Goal: Task Accomplishment & Management: Complete application form

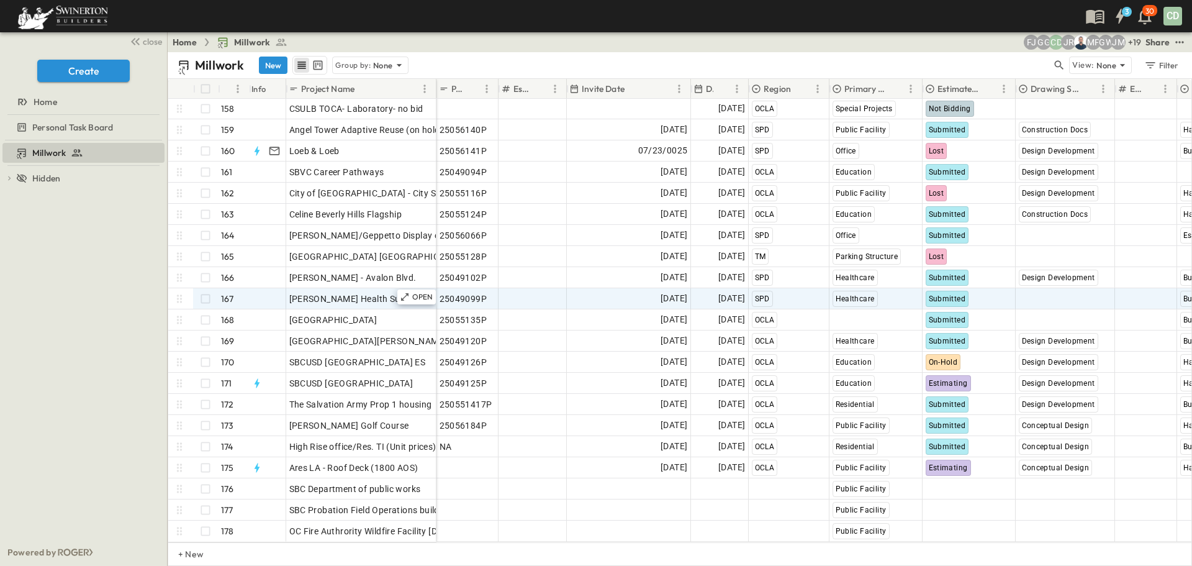
scroll to position [3324, 0]
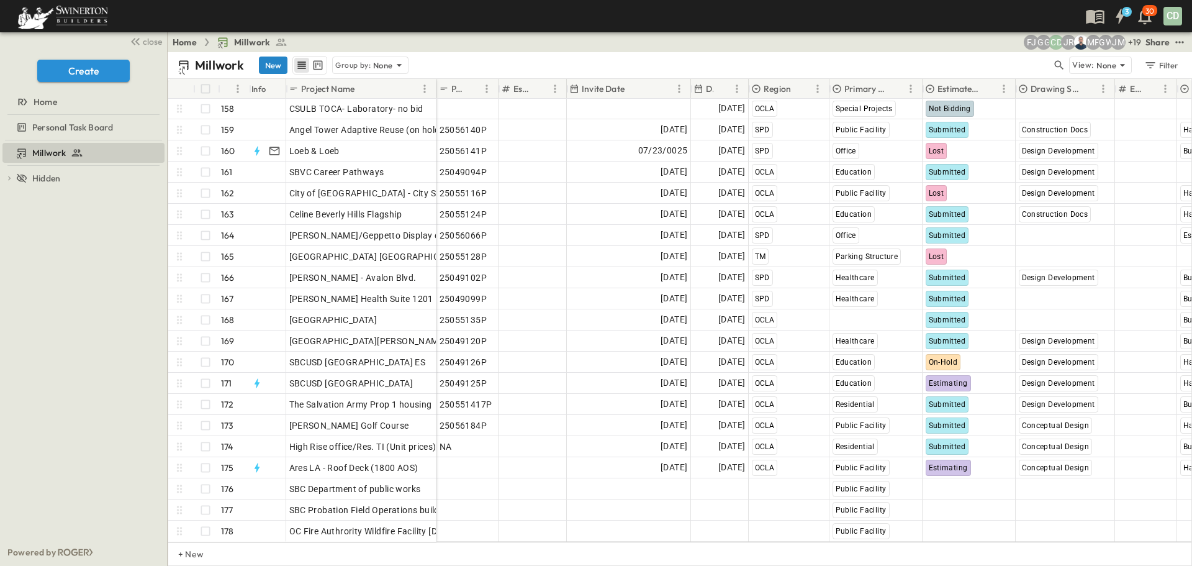
click at [272, 65] on button "New" at bounding box center [273, 64] width 29 height 17
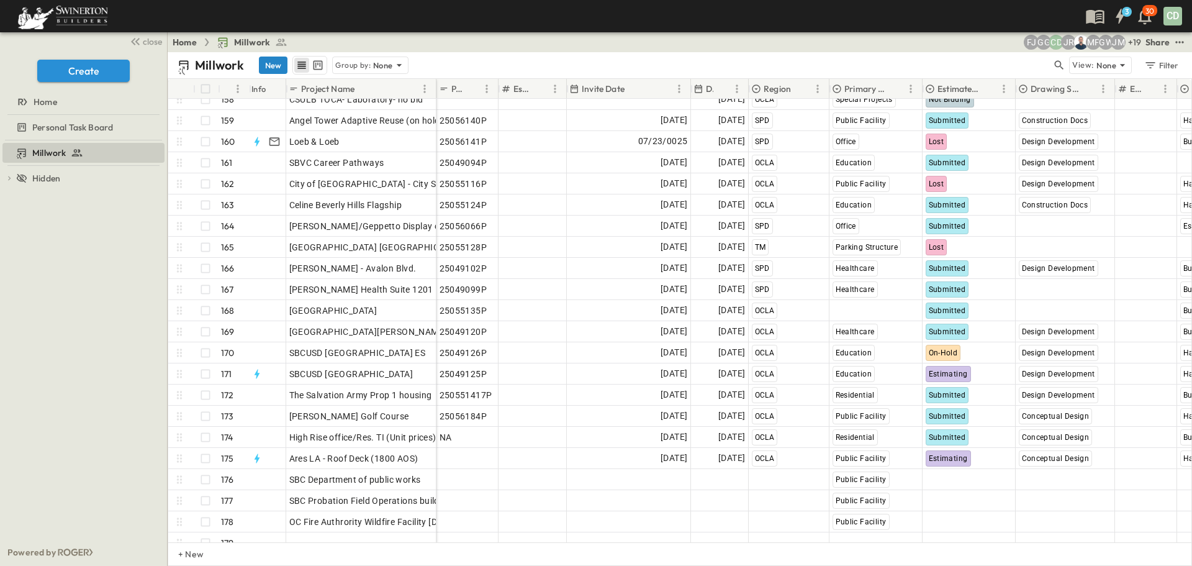
scroll to position [3344, 0]
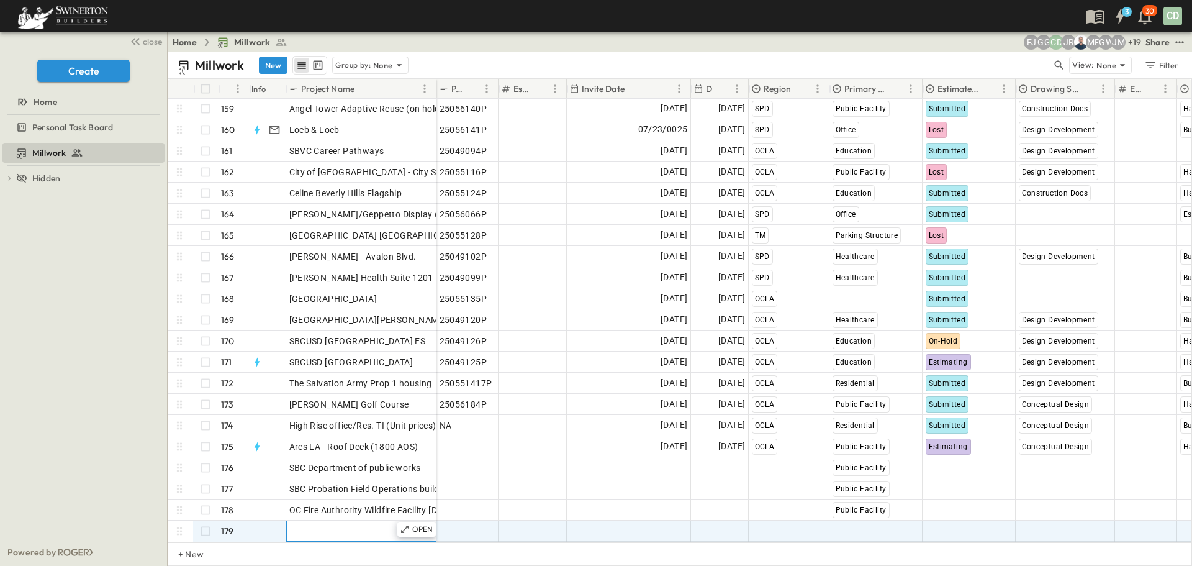
click at [302, 525] on span "Add Name" at bounding box center [310, 531] width 42 height 12
type input "**********"
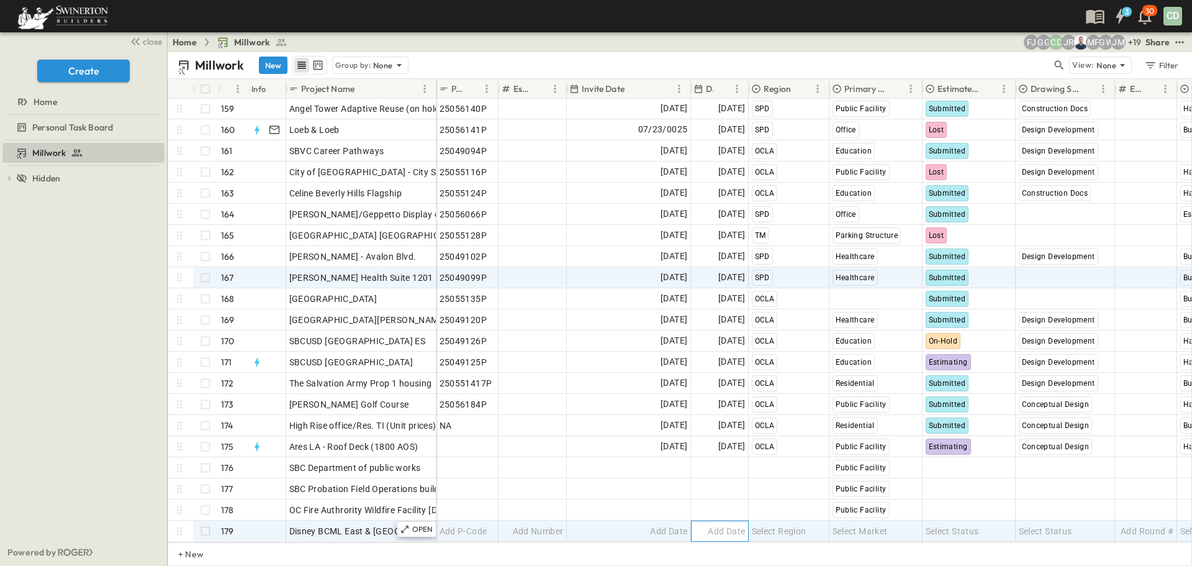
scroll to position [3345, 0]
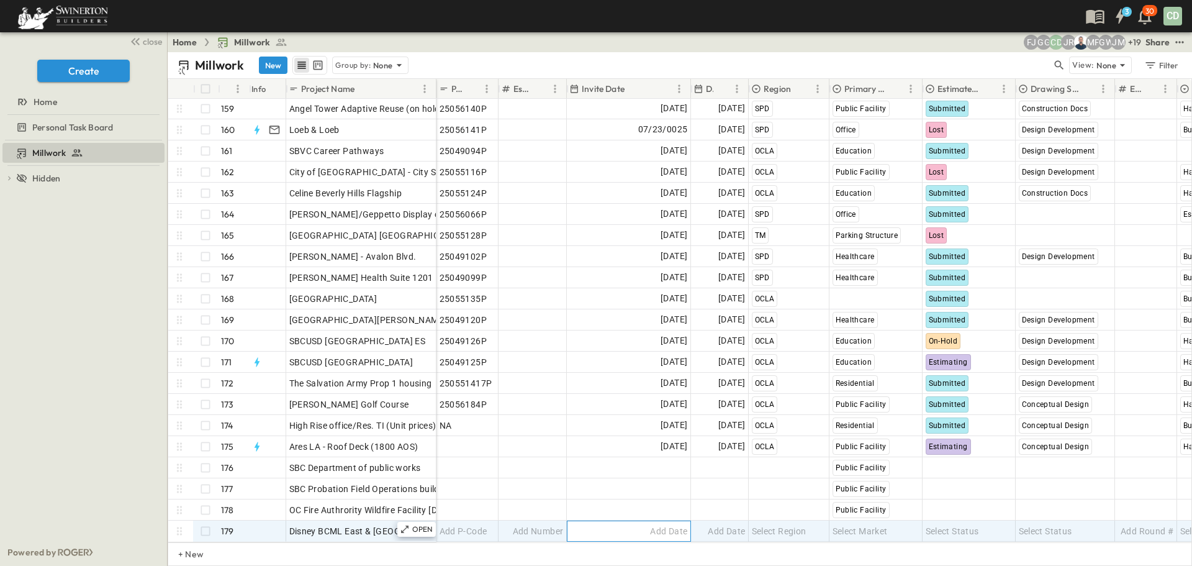
click at [667, 525] on span "Add Date" at bounding box center [668, 531] width 37 height 12
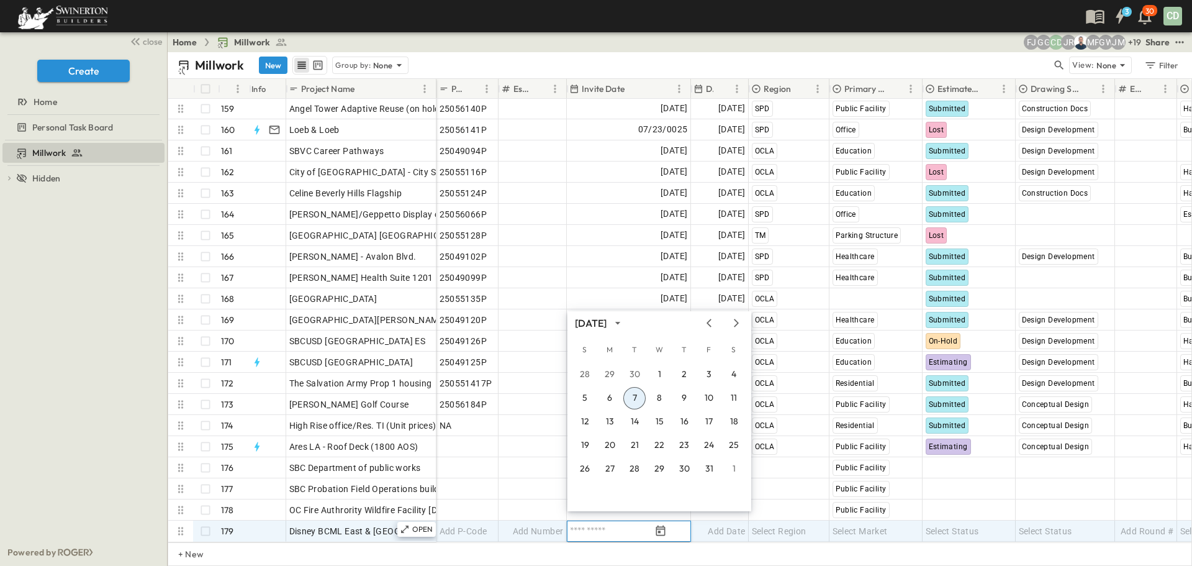
click at [631, 396] on button "7" at bounding box center [634, 398] width 22 height 22
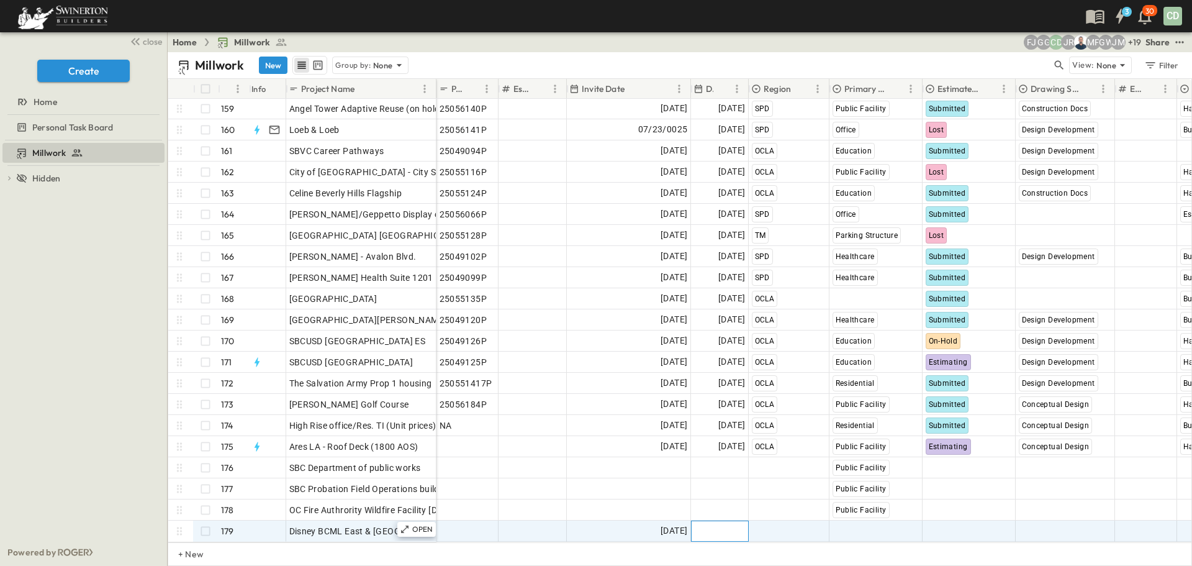
click at [739, 525] on span "Add Date" at bounding box center [726, 531] width 37 height 12
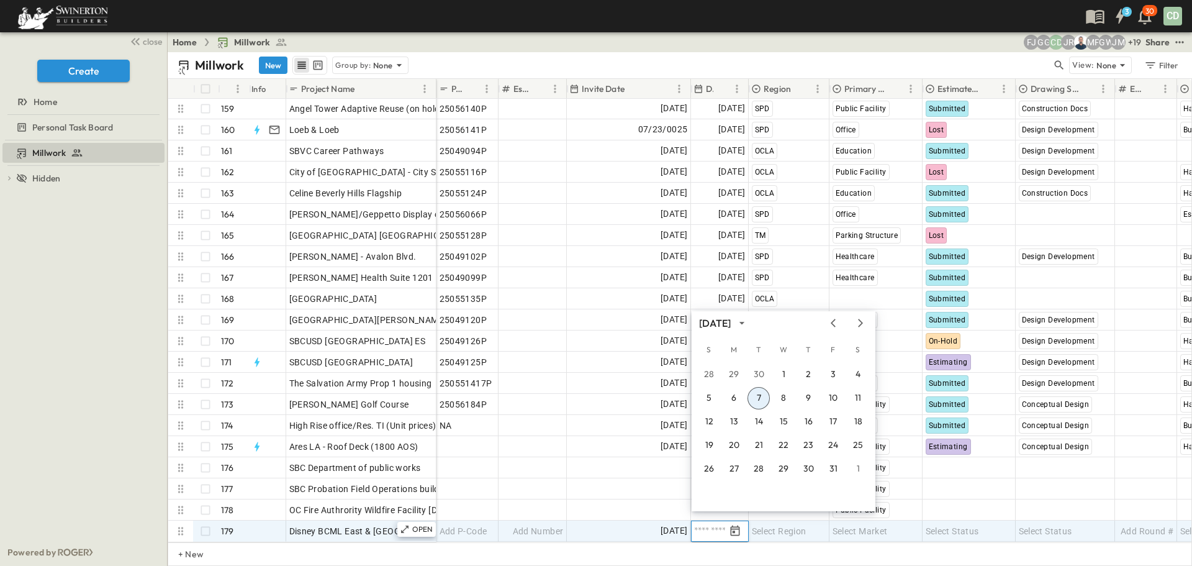
click at [746, 523] on div at bounding box center [720, 530] width 56 height 15
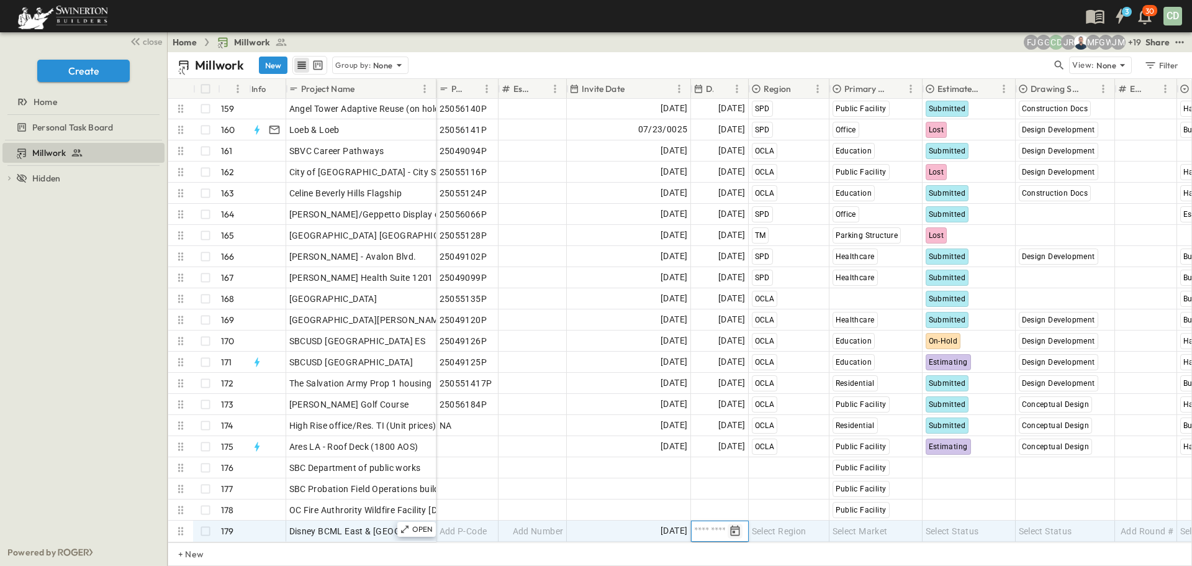
click at [739, 525] on icon "Tracking Date Menu" at bounding box center [735, 531] width 12 height 12
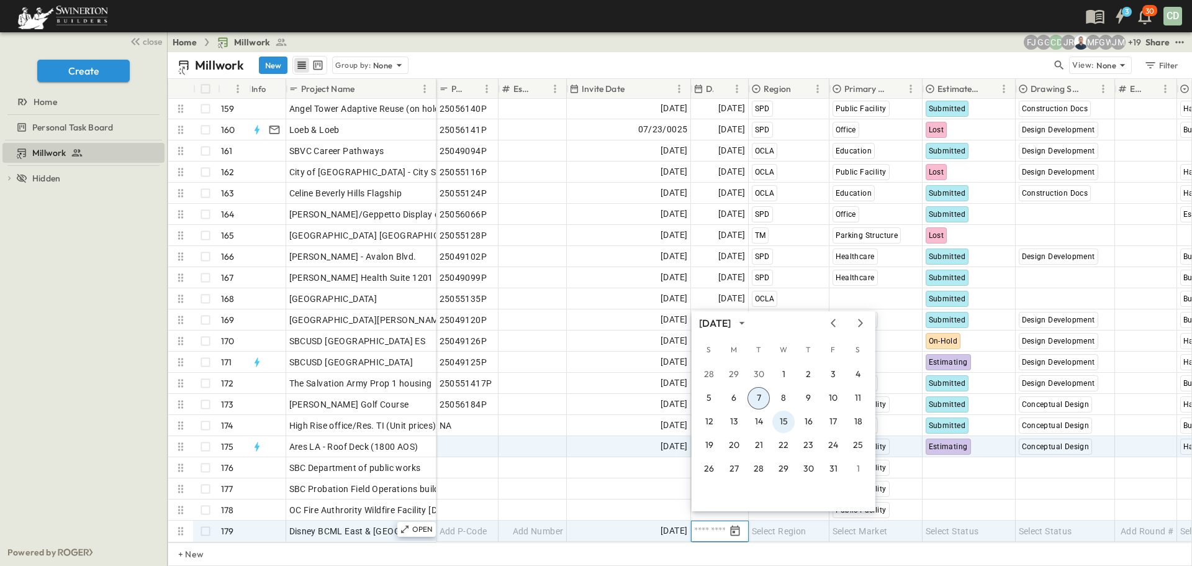
click at [788, 422] on button "15" at bounding box center [783, 421] width 22 height 22
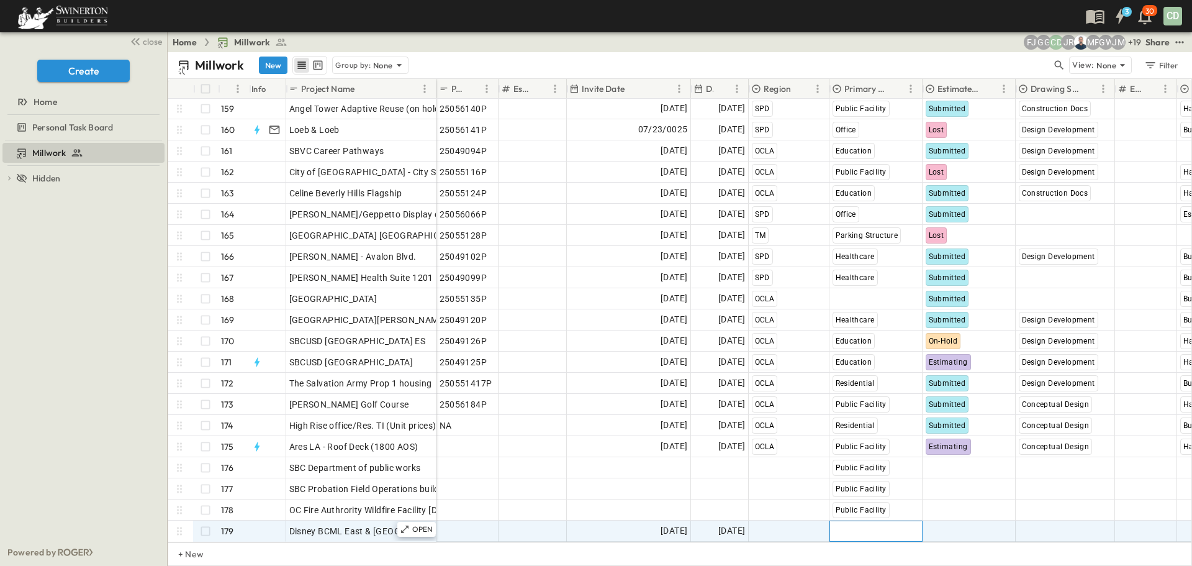
click at [867, 525] on span "Select Market" at bounding box center [860, 531] width 55 height 12
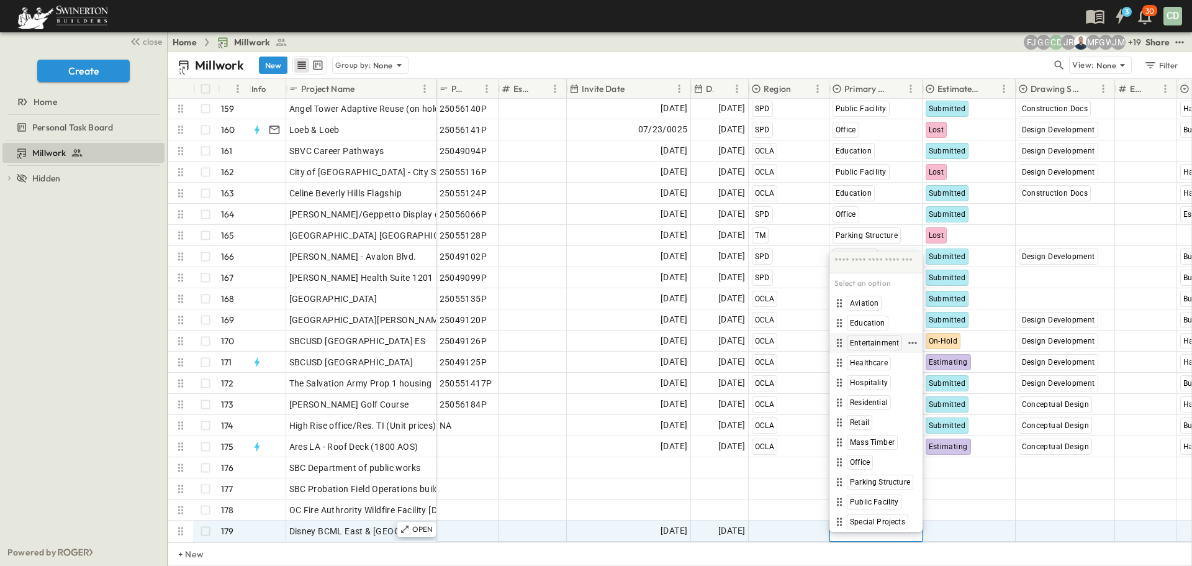
click at [872, 340] on span "Entertainment" at bounding box center [874, 343] width 49 height 10
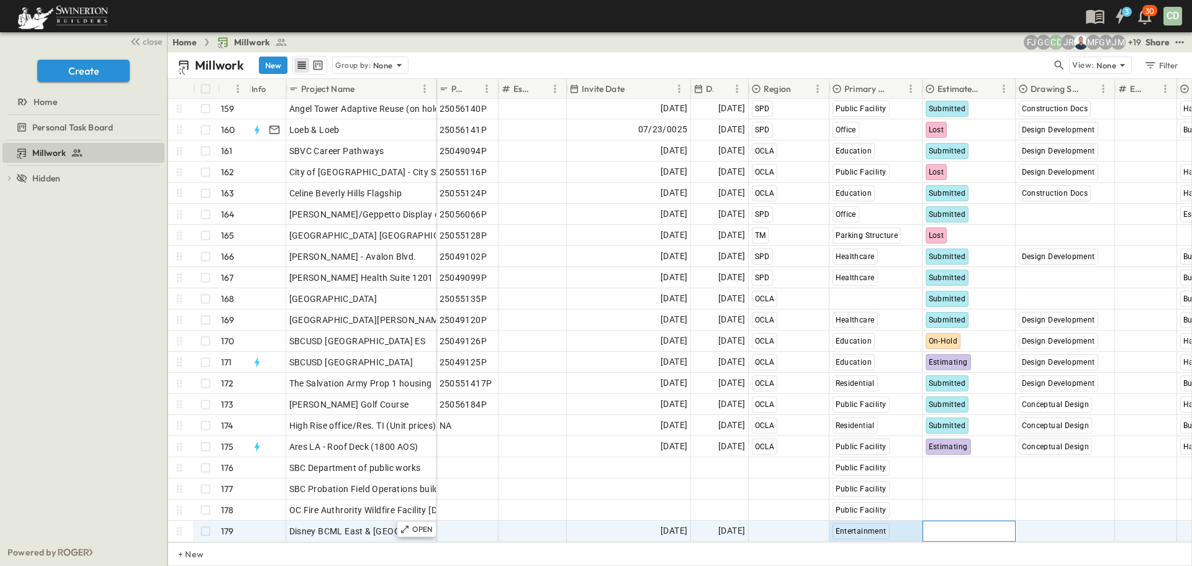
click at [954, 525] on span "Select Status" at bounding box center [952, 531] width 53 height 12
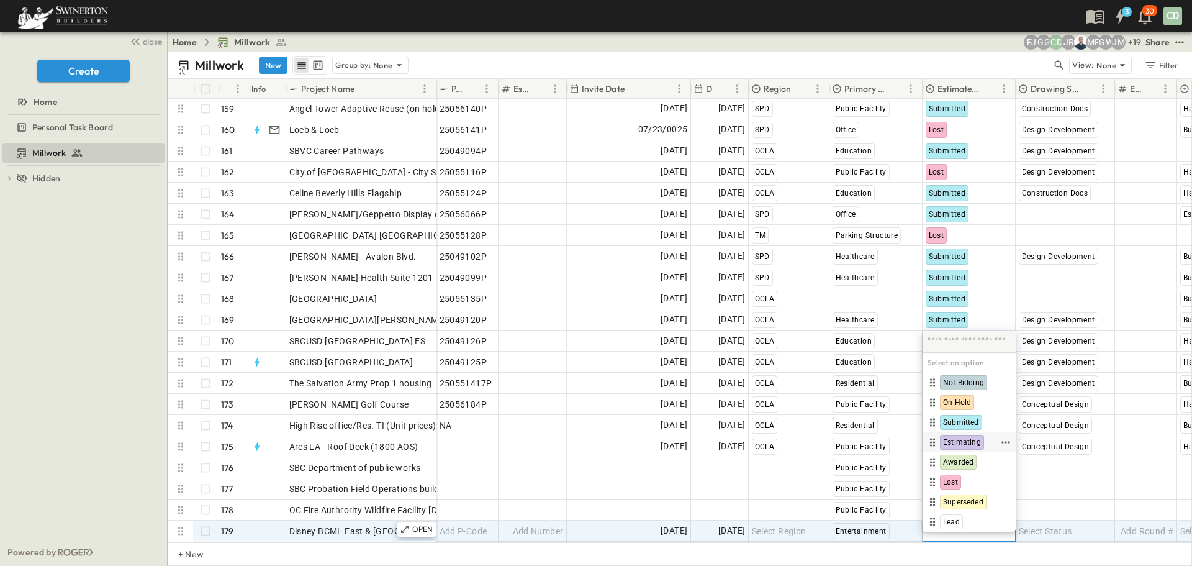
click at [957, 438] on span "Estimating" at bounding box center [962, 442] width 38 height 10
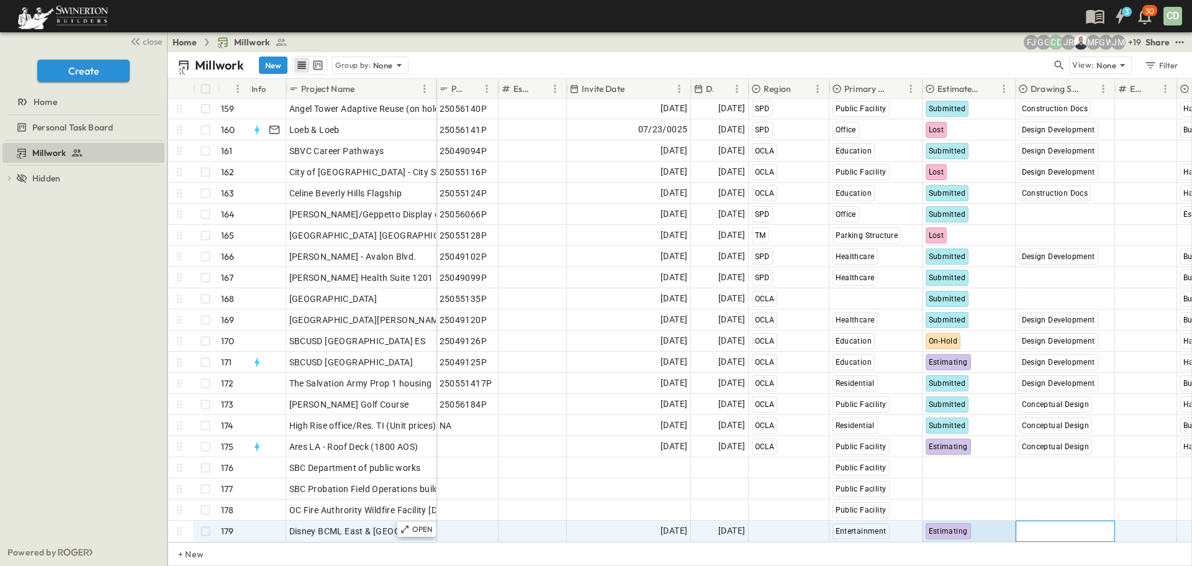
click at [1059, 525] on span "Select Status" at bounding box center [1045, 531] width 53 height 12
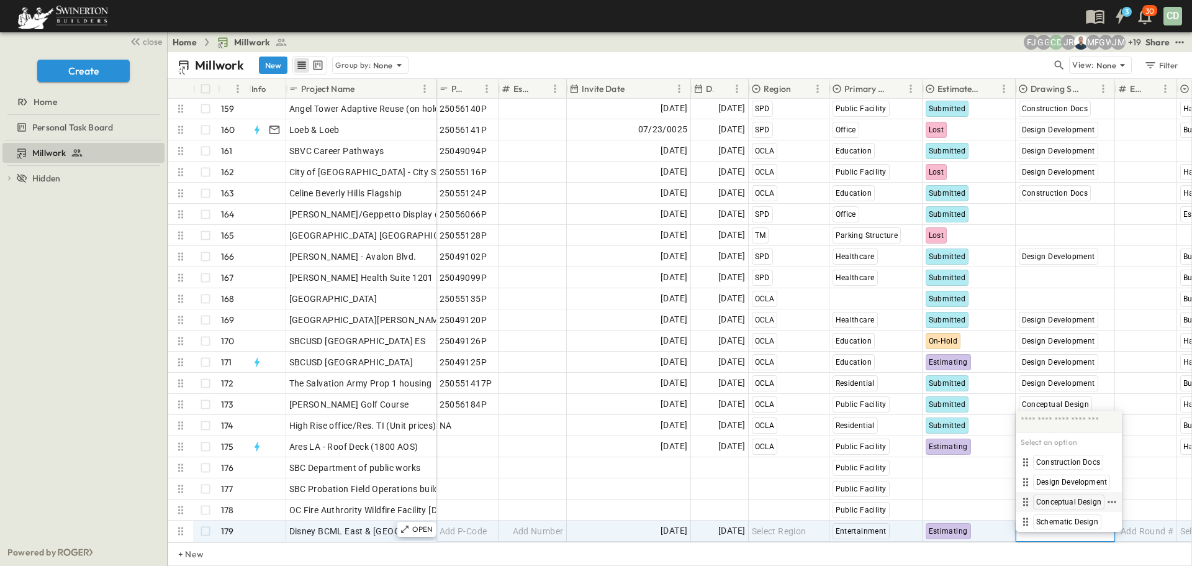
click at [1065, 499] on span "Conceptual Design" at bounding box center [1068, 502] width 65 height 10
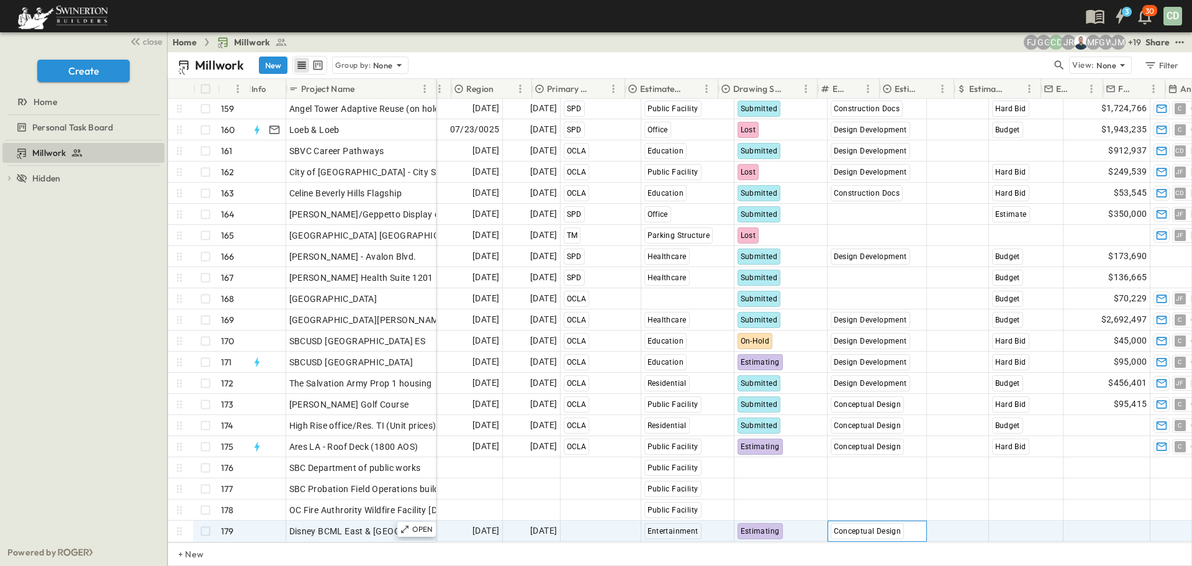
scroll to position [3345, 297]
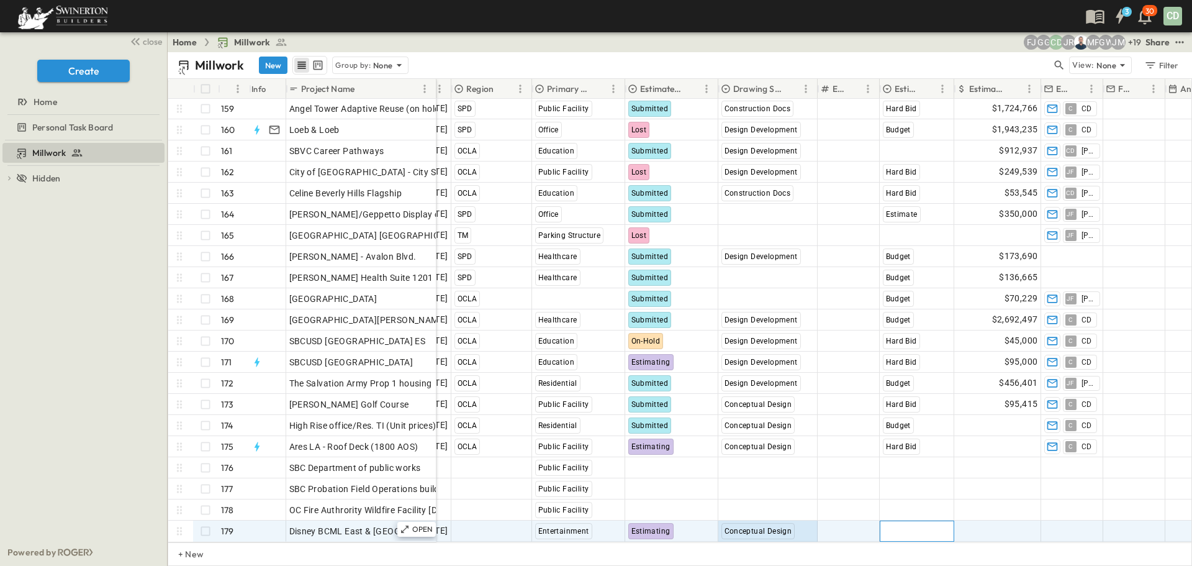
click at [912, 526] on span "Select Bid Type" at bounding box center [913, 531] width 61 height 12
type input "*"
type input "******"
drag, startPoint x: 1018, startPoint y: 516, endPoint x: 1008, endPoint y: 533, distance: 20.3
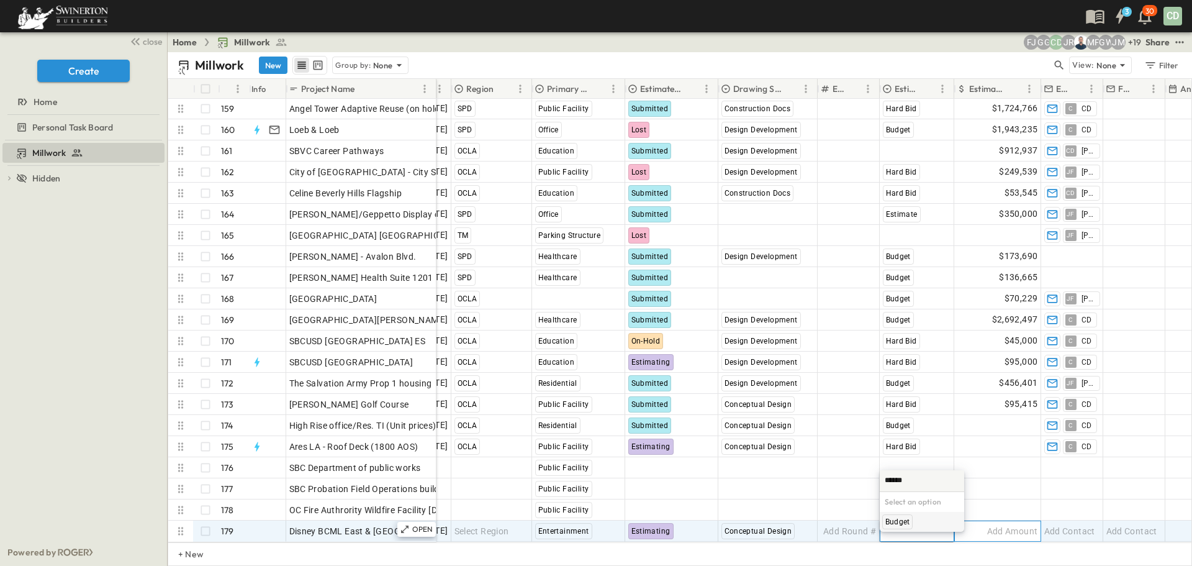
click at [1019, 525] on span "Add Amount" at bounding box center [1012, 531] width 51 height 12
click at [966, 526] on input "****" at bounding box center [1000, 530] width 70 height 12
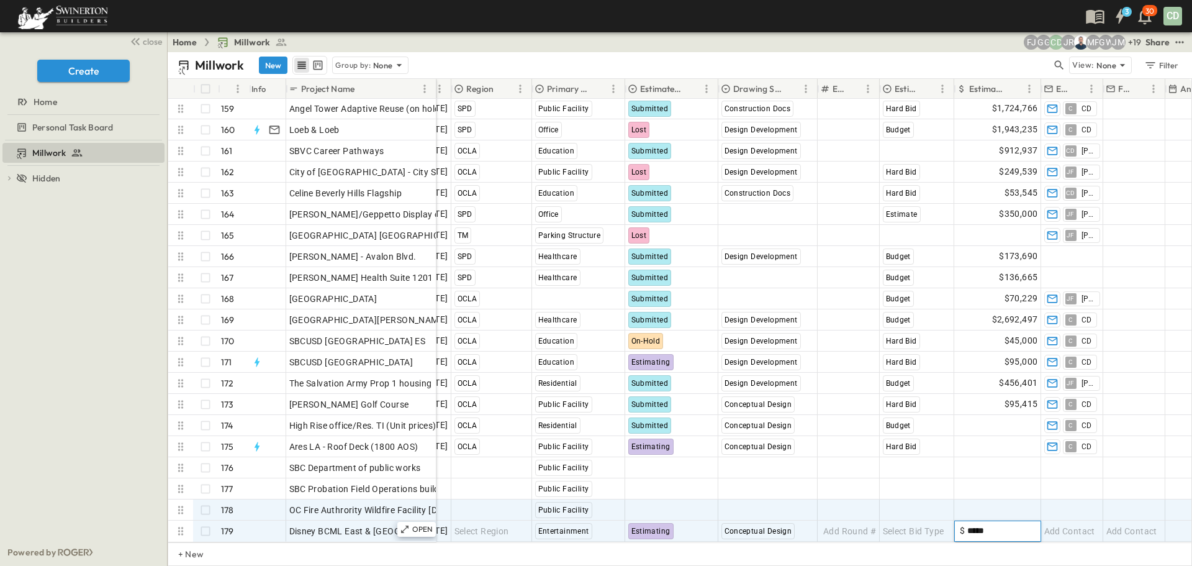
type input "*****"
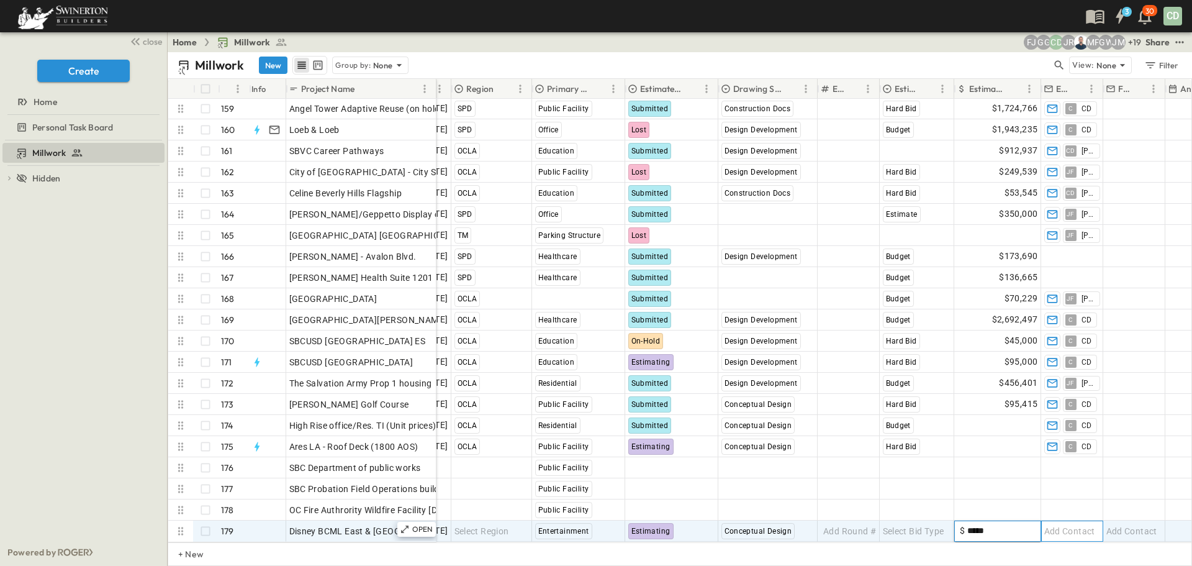
click at [1064, 525] on span "Add Contact" at bounding box center [1069, 531] width 51 height 12
click at [1090, 518] on input "text" at bounding box center [1073, 521] width 52 height 15
type input "**"
click at [933, 525] on span "Select Bid Type" at bounding box center [913, 531] width 61 height 12
click at [858, 528] on div "Add Round #" at bounding box center [849, 530] width 56 height 17
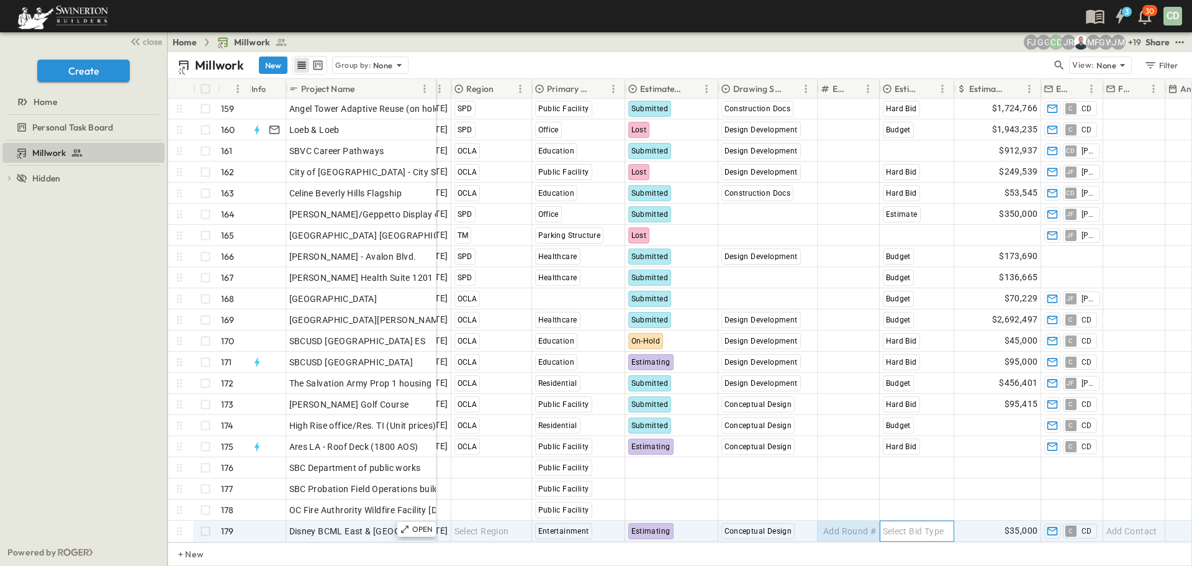
click at [926, 525] on span "Select Bid Type" at bounding box center [913, 531] width 61 height 12
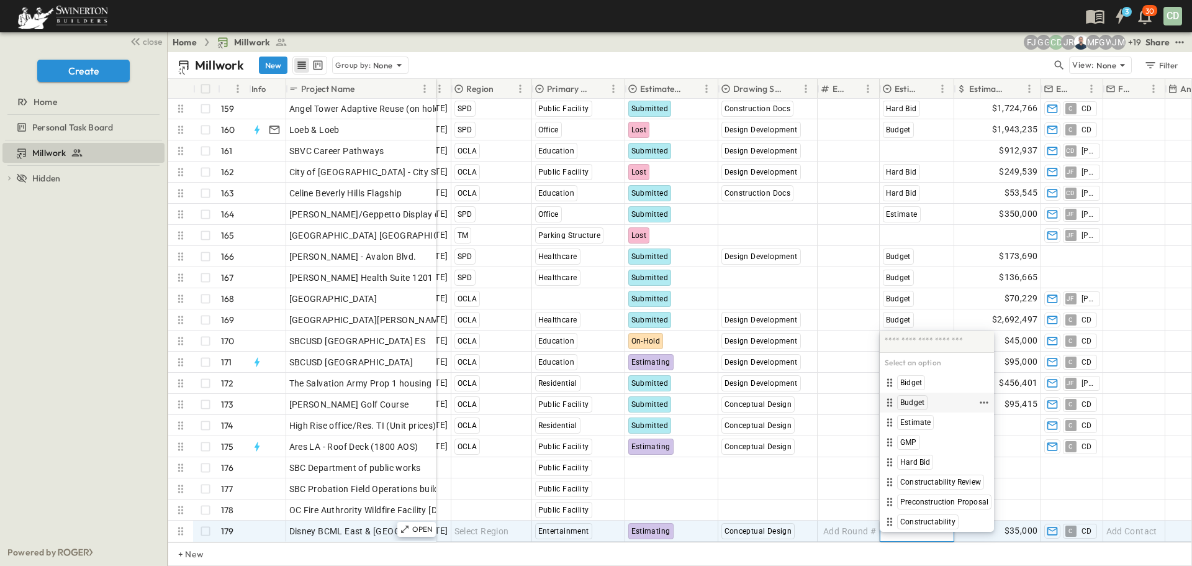
click at [911, 397] on div "Budget" at bounding box center [912, 402] width 30 height 15
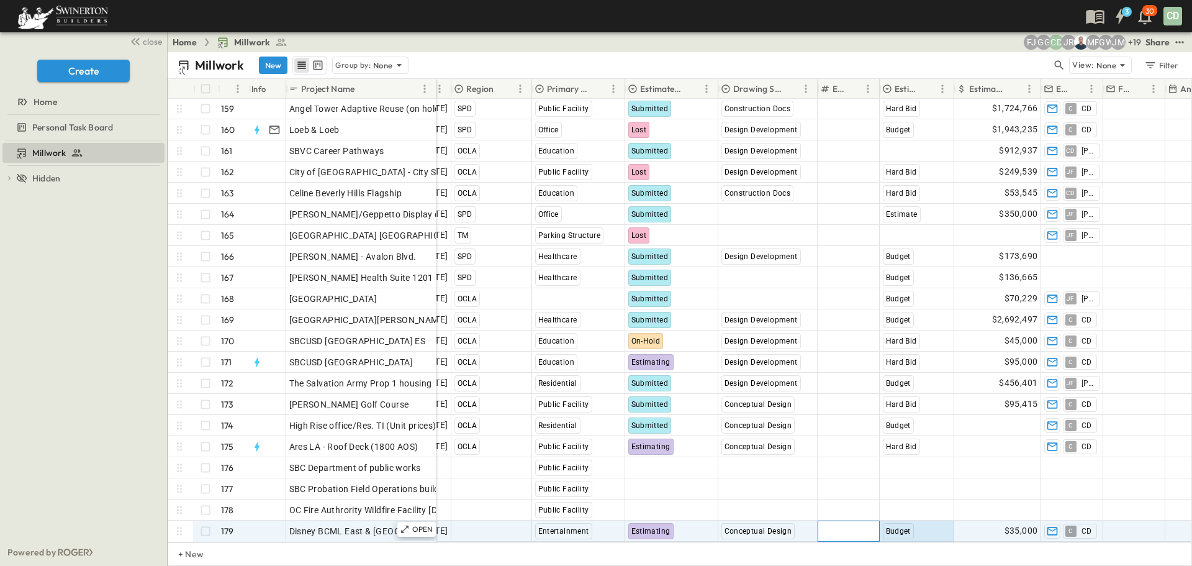
click at [856, 522] on div "Add Round #" at bounding box center [849, 530] width 56 height 17
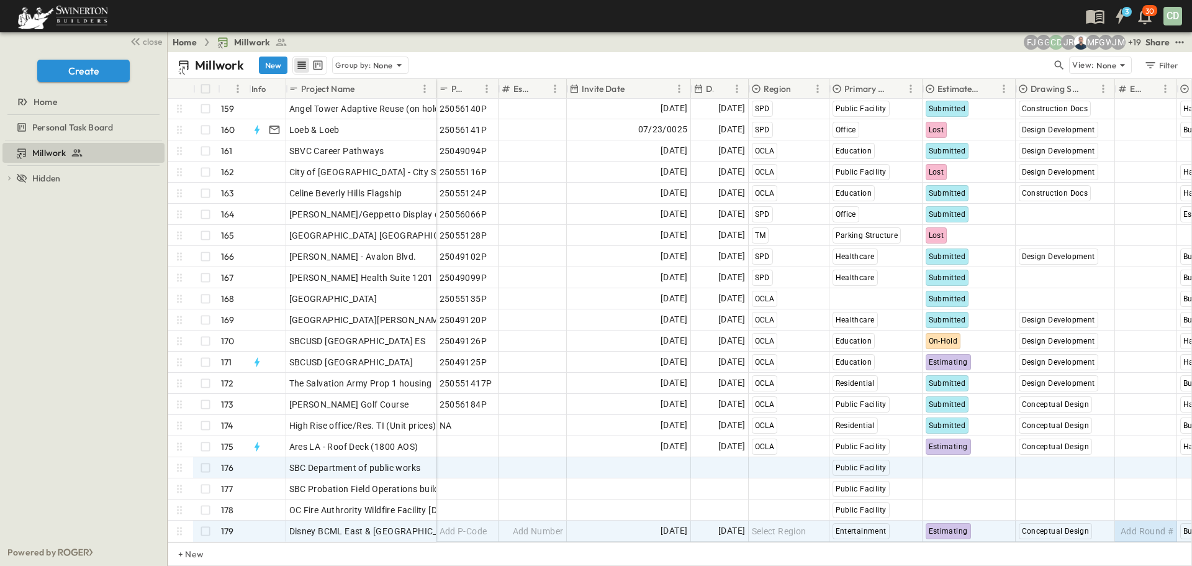
scroll to position [3345, 0]
